Goal: Obtain resource: Download file/media

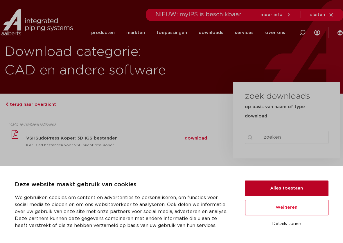
click at [279, 186] on button "Alles toestaan" at bounding box center [287, 188] width 84 height 16
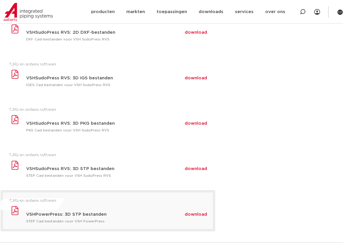
scroll to position [290, 0]
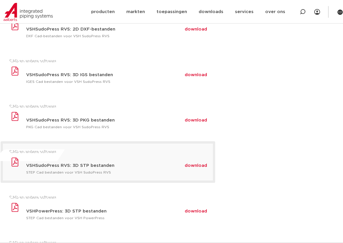
click at [191, 165] on span "download" at bounding box center [196, 165] width 22 height 4
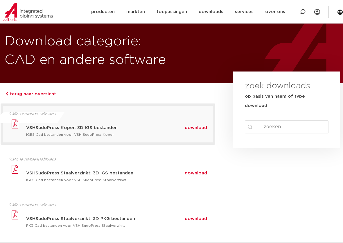
scroll to position [0, 0]
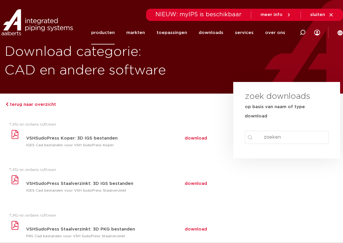
click at [115, 31] on link "producten" at bounding box center [103, 33] width 24 height 24
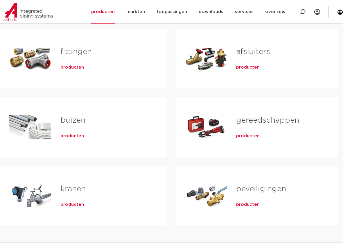
scroll to position [87, 0]
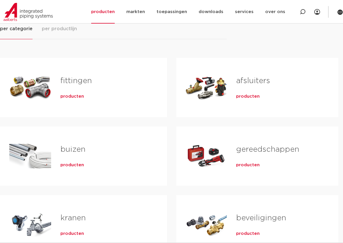
click at [246, 82] on link "afsluiters" at bounding box center [253, 81] width 34 height 8
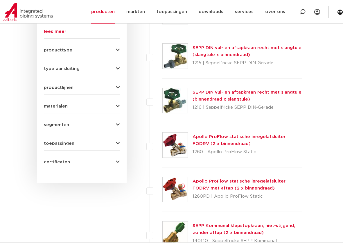
scroll to position [348, 0]
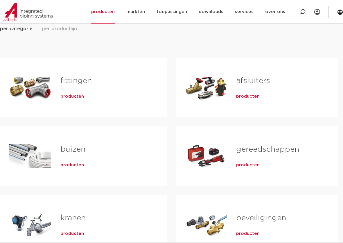
click at [71, 79] on link "fittingen" at bounding box center [75, 81] width 31 height 8
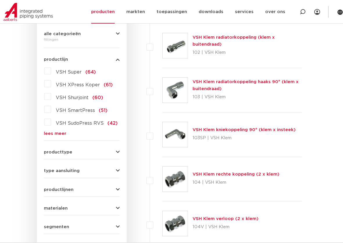
scroll to position [145, 0]
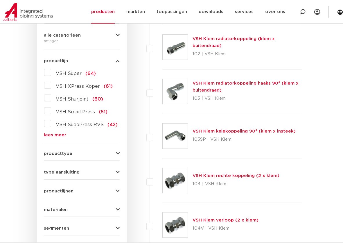
click at [51, 119] on label "VSH SudoPress RVS (42)" at bounding box center [84, 123] width 66 height 9
click at [0, 0] on input "VSH SudoPress RVS (42)" at bounding box center [0, 0] width 0 height 0
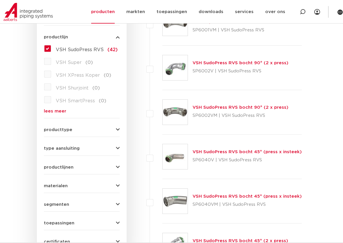
scroll to position [203, 0]
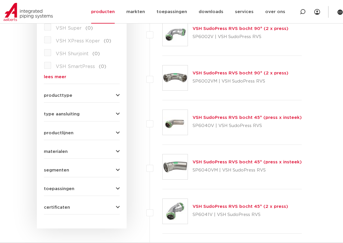
click at [122, 88] on div "wis alles filter producten zoek op naam of productnummer alle categorieën fitti…" at bounding box center [82, 68] width 90 height 319
click at [117, 93] on icon "button" at bounding box center [118, 95] width 4 height 4
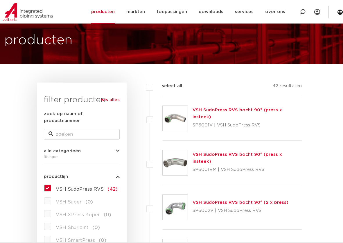
scroll to position [29, 0]
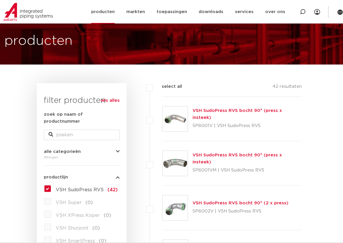
click at [114, 10] on link "producten" at bounding box center [103, 12] width 24 height 24
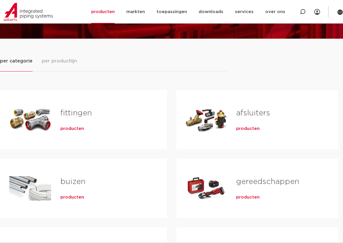
scroll to position [58, 0]
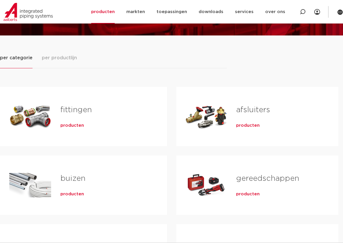
click at [252, 111] on link "afsluiters" at bounding box center [253, 110] width 34 height 8
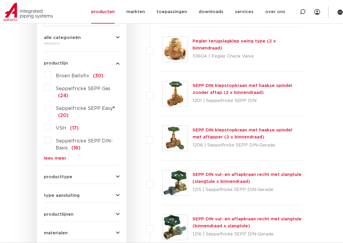
scroll to position [145, 0]
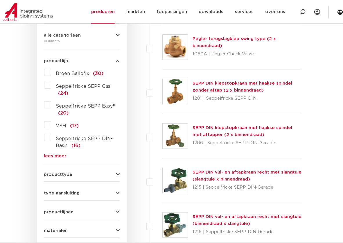
click at [76, 167] on div "producttype [GEOGRAPHIC_DATA] (123) accessoires (afsluiters) (68) klepstopkrane…" at bounding box center [82, 171] width 76 height 9
click at [123, 167] on div "wis alles filter producten zoek op naam of productnummer alle categorieën afslu…" at bounding box center [82, 137] width 90 height 340
click at [115, 172] on button "producttype" at bounding box center [82, 174] width 76 height 4
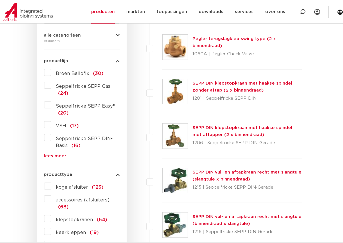
click at [51, 181] on label "kogelafsluiter (123)" at bounding box center [77, 185] width 52 height 9
click at [0, 0] on input "kogelafsluiter (123)" at bounding box center [0, 0] width 0 height 0
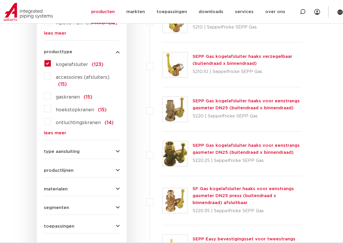
scroll to position [261, 0]
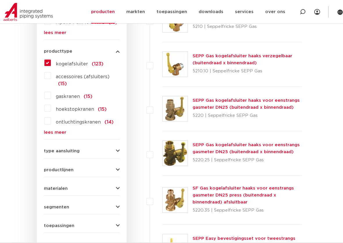
click at [93, 149] on button "type aansluiting" at bounding box center [82, 151] width 76 height 4
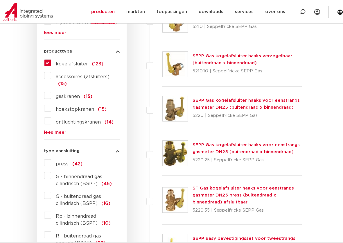
click at [51, 158] on label "press (42)" at bounding box center [66, 162] width 31 height 9
click at [0, 0] on input "press (42)" at bounding box center [0, 0] width 0 height 0
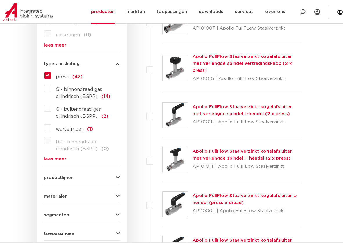
scroll to position [377, 0]
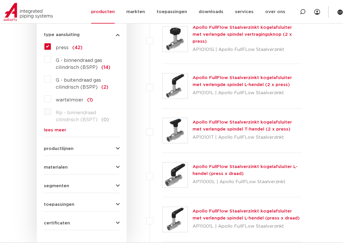
click at [99, 165] on button "materialen" at bounding box center [82, 167] width 76 height 4
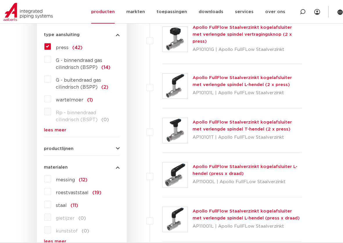
click at [51, 187] on label "roestvaststaal (19)" at bounding box center [76, 191] width 50 height 9
click at [0, 0] on input "roestvaststaal (19)" at bounding box center [0, 0] width 0 height 0
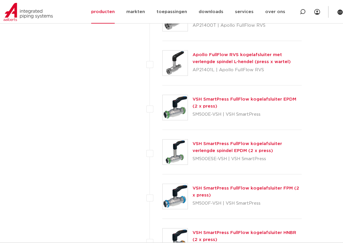
scroll to position [755, 0]
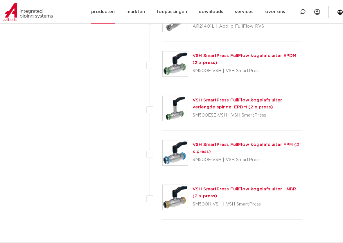
click at [111, 14] on link "producten" at bounding box center [103, 12] width 24 height 24
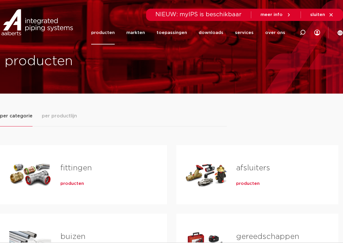
scroll to position [29, 0]
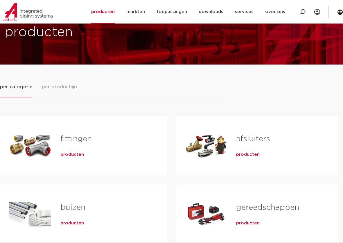
click at [79, 141] on link "fittingen" at bounding box center [75, 139] width 31 height 8
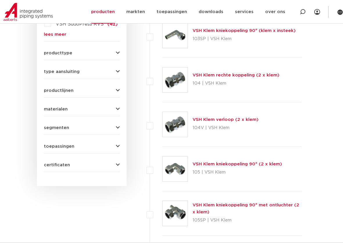
scroll to position [232, 0]
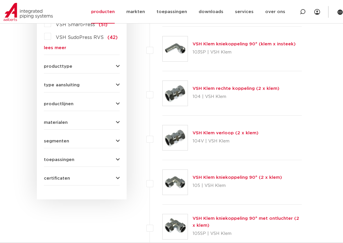
click at [117, 64] on icon "button" at bounding box center [118, 66] width 4 height 4
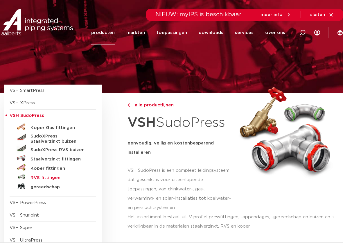
click at [43, 176] on h5 "RVS fittingen" at bounding box center [58, 177] width 57 height 5
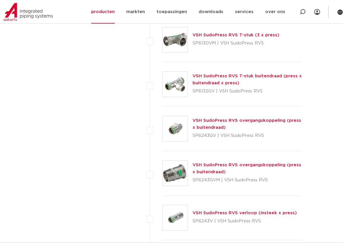
scroll to position [842, 0]
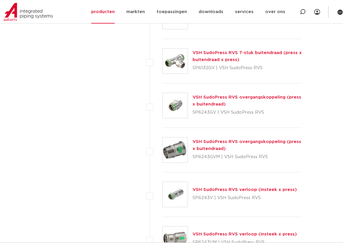
click at [202, 97] on link "VSH SudoPress RVS overgangskoppeling (press x buitendraad)" at bounding box center [246, 100] width 109 height 11
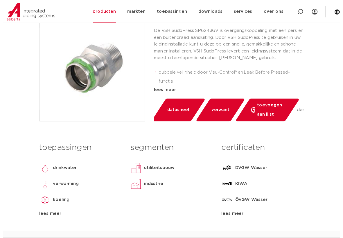
scroll to position [145, 0]
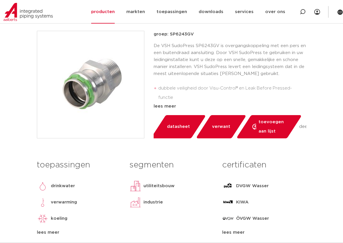
click at [181, 123] on span "datasheet" at bounding box center [178, 126] width 23 height 9
